Goal: Information Seeking & Learning: Learn about a topic

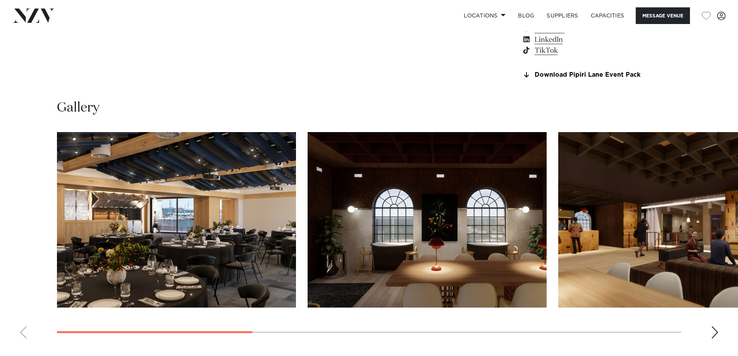
scroll to position [736, 0]
click at [157, 213] on img "1 / 8" at bounding box center [176, 219] width 239 height 175
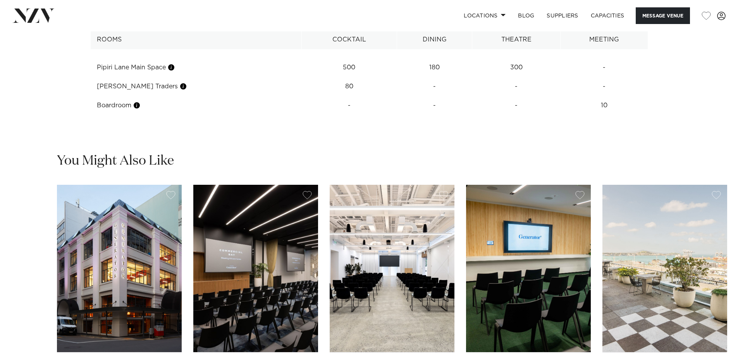
scroll to position [1239, 0]
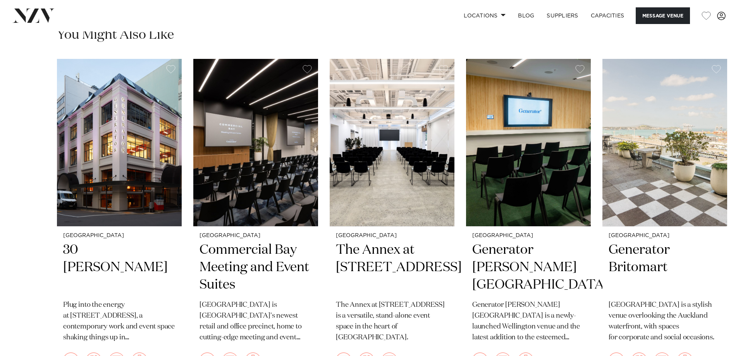
scroll to position [1239, 0]
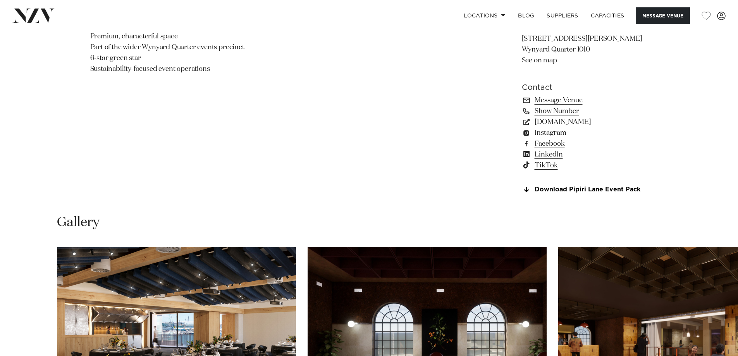
scroll to position [1169, 0]
